Goal: Information Seeking & Learning: Learn about a topic

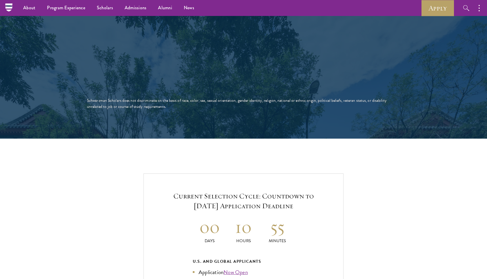
scroll to position [1076, 0]
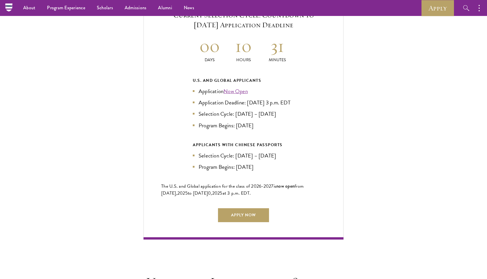
scroll to position [1265, 0]
drag, startPoint x: 236, startPoint y: 41, endPoint x: 307, endPoint y: 41, distance: 70.4
click at [307, 41] on div "Current Selection Cycle: Countdown to [DATE] Application Deadline 00 Days 10 Ho…" at bounding box center [244, 116] width 200 height 247
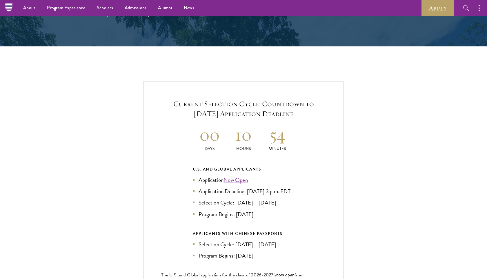
scroll to position [1201, 0]
